Goal: Task Accomplishment & Management: Use online tool/utility

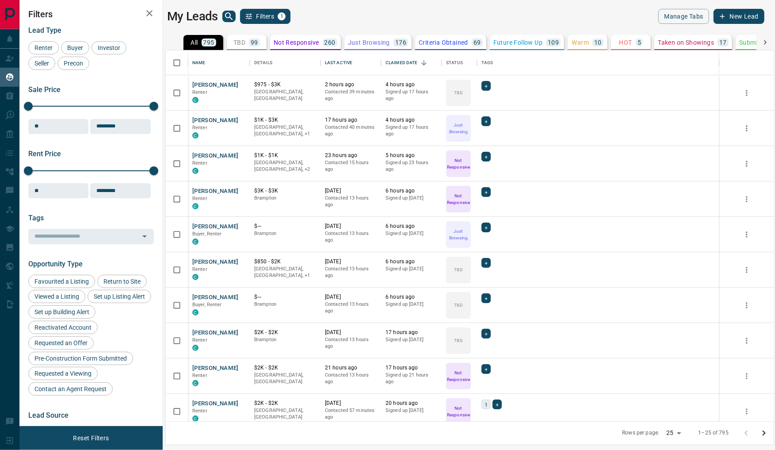
scroll to position [371, 608]
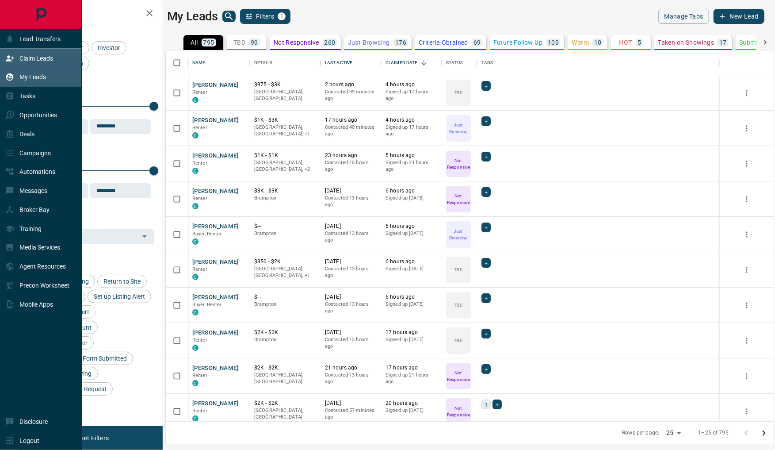
click at [10, 61] on icon at bounding box center [9, 58] width 9 height 9
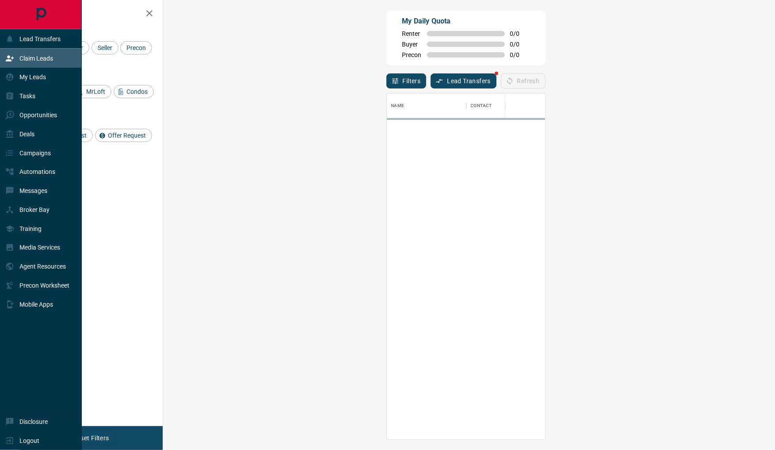
scroll to position [346, 593]
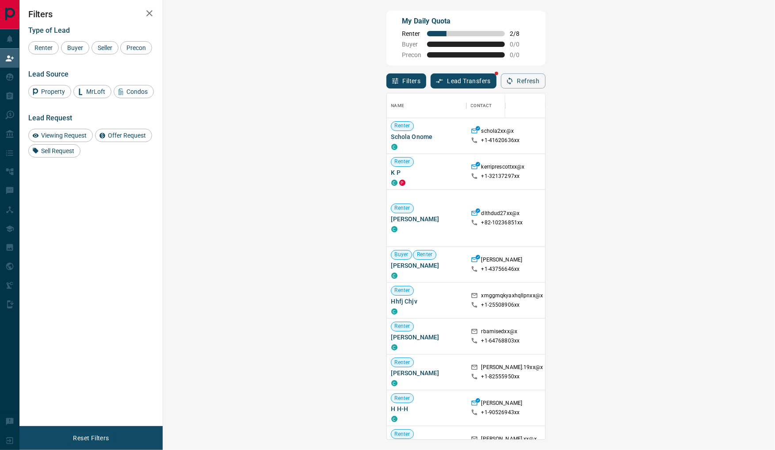
click at [431, 81] on button "Lead Transfers" at bounding box center [464, 80] width 66 height 15
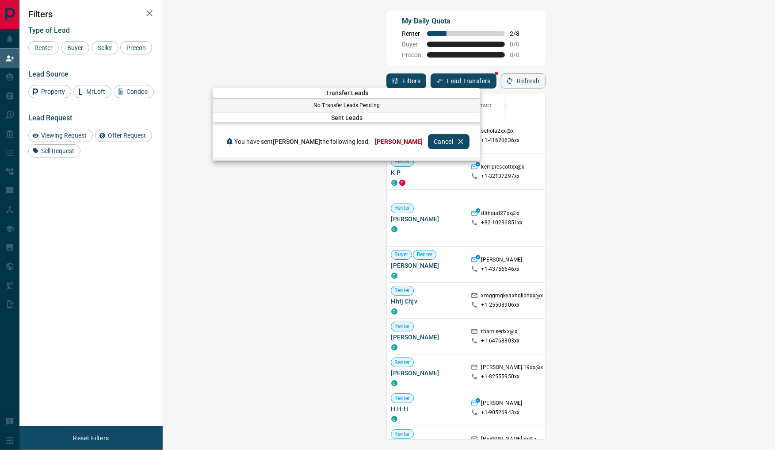
click at [385, 65] on div at bounding box center [387, 225] width 775 height 450
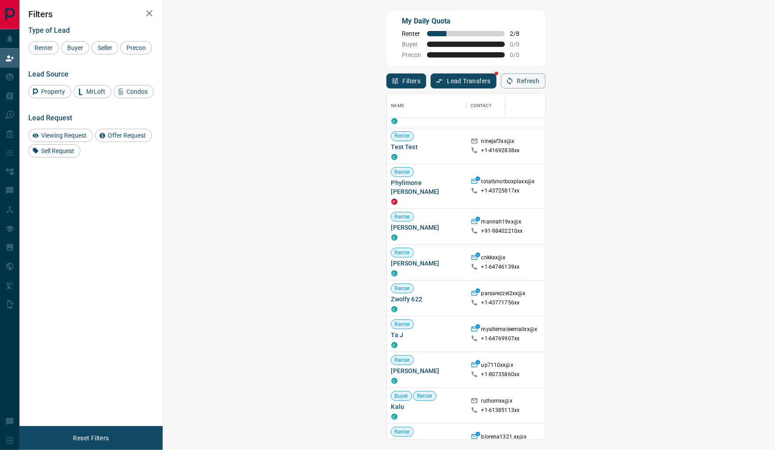
scroll to position [569, 0]
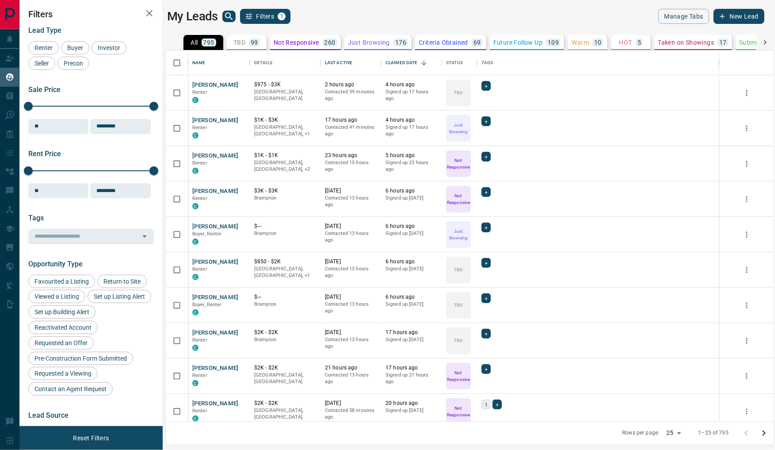
scroll to position [371, 608]
click at [149, 10] on icon "button" at bounding box center [149, 13] width 11 height 11
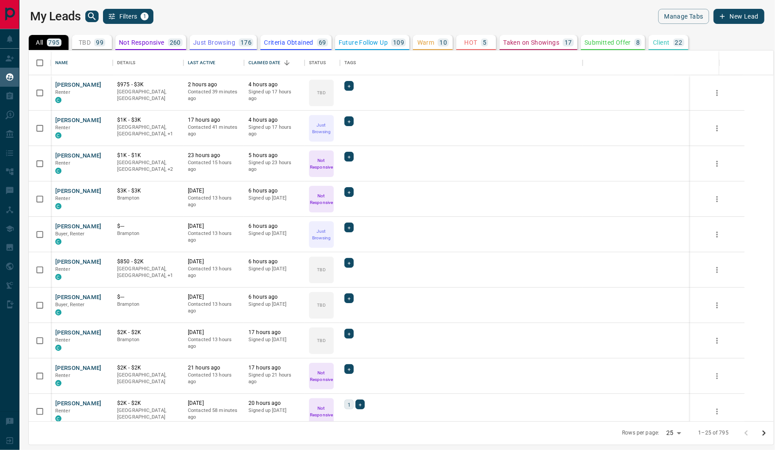
scroll to position [371, 745]
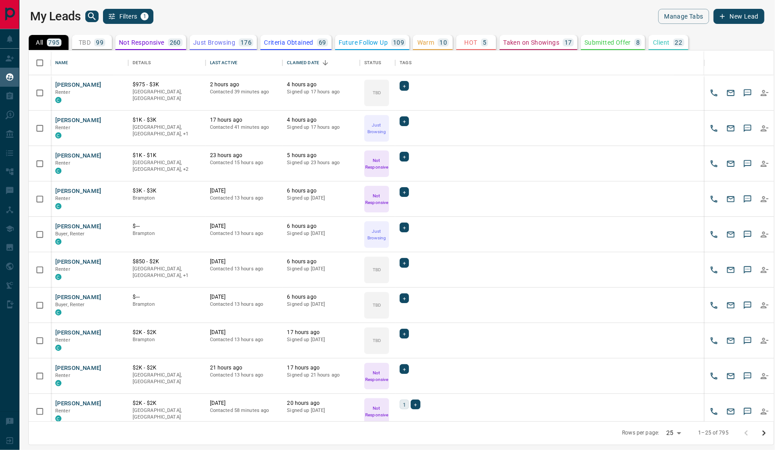
click at [90, 15] on icon "search button" at bounding box center [92, 16] width 11 height 11
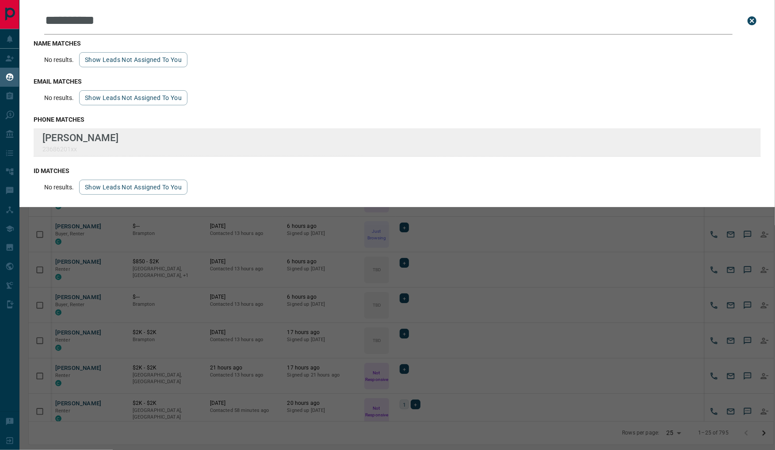
type input "**********"
click at [0, 0] on div "**********" at bounding box center [387, 219] width 775 height 439
